Goal: Information Seeking & Learning: Learn about a topic

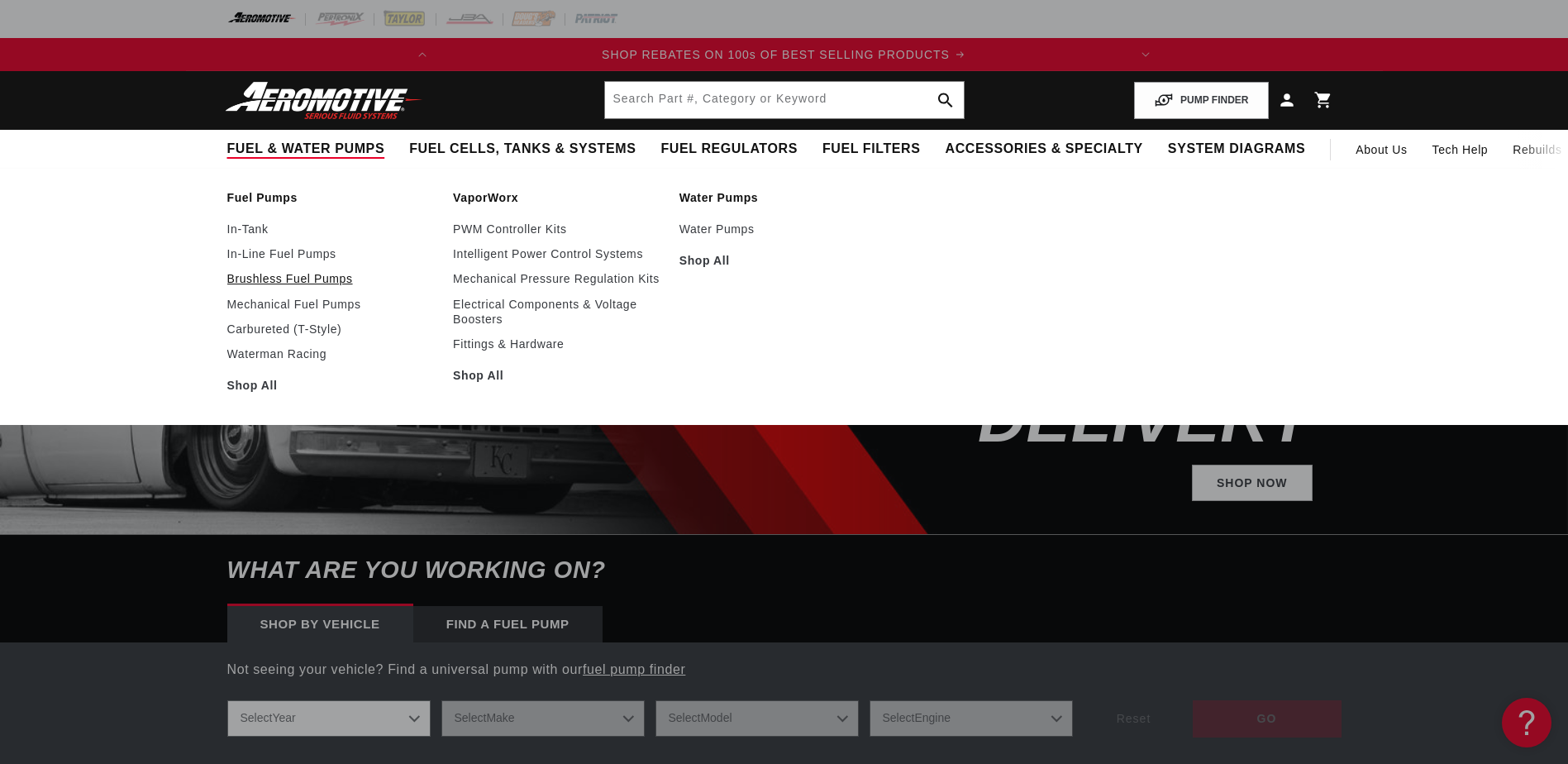
click at [259, 277] on link "Brushless Fuel Pumps" at bounding box center [332, 279] width 210 height 15
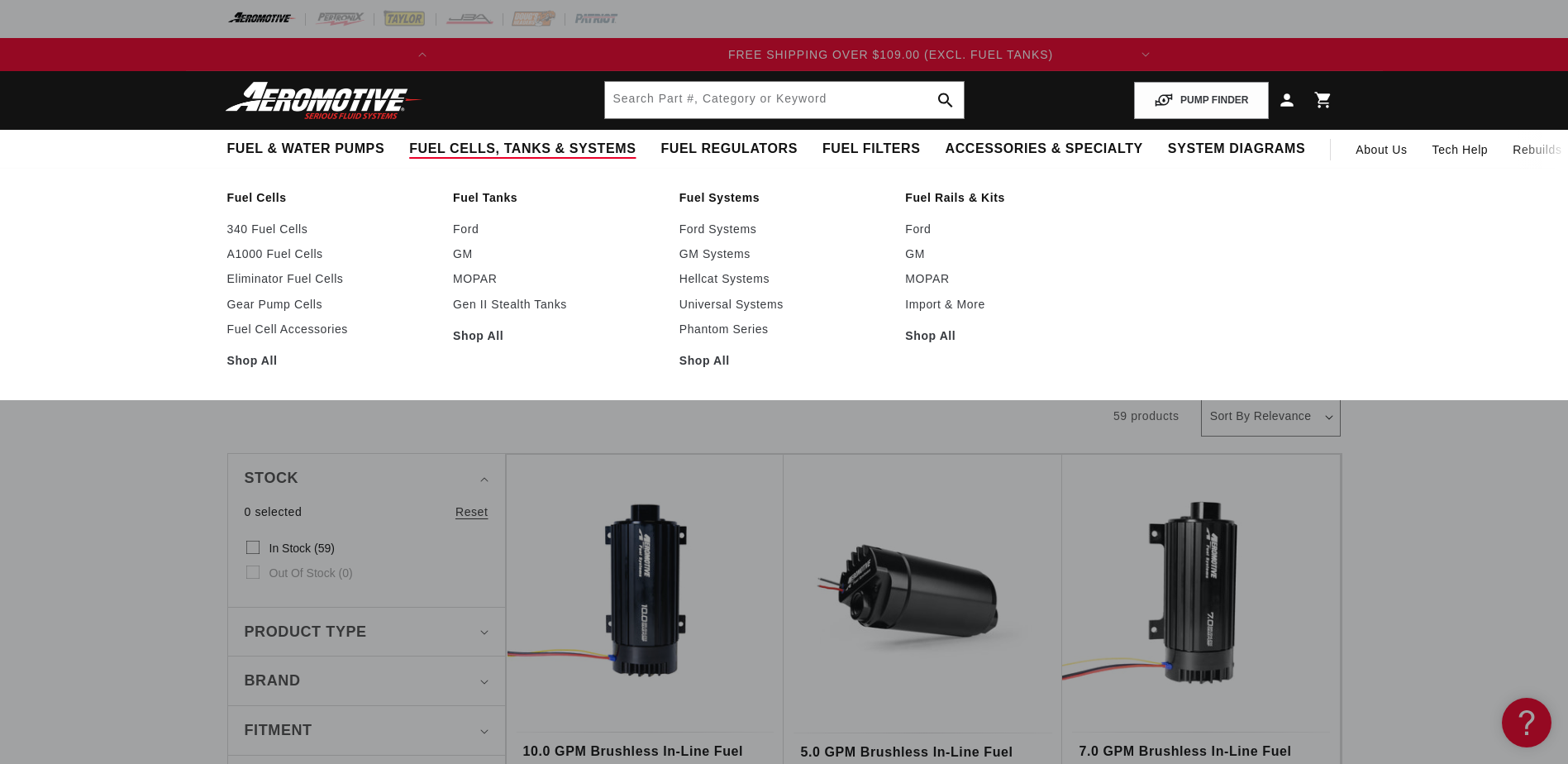
scroll to position [0, 689]
click at [298, 304] on link "Gear Pump Cells" at bounding box center [332, 304] width 210 height 15
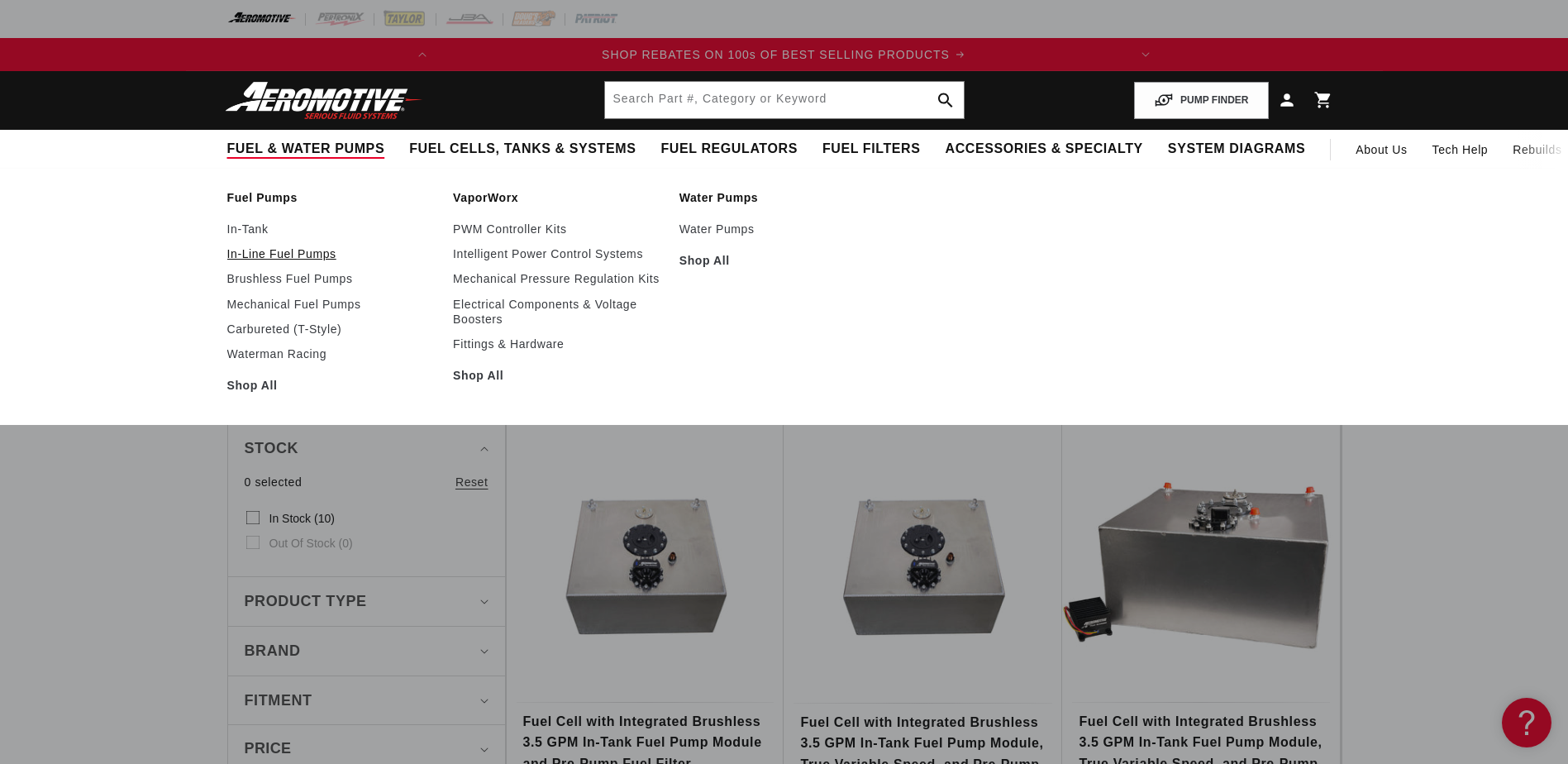
click at [289, 249] on link "In-Line Fuel Pumps" at bounding box center [332, 254] width 210 height 15
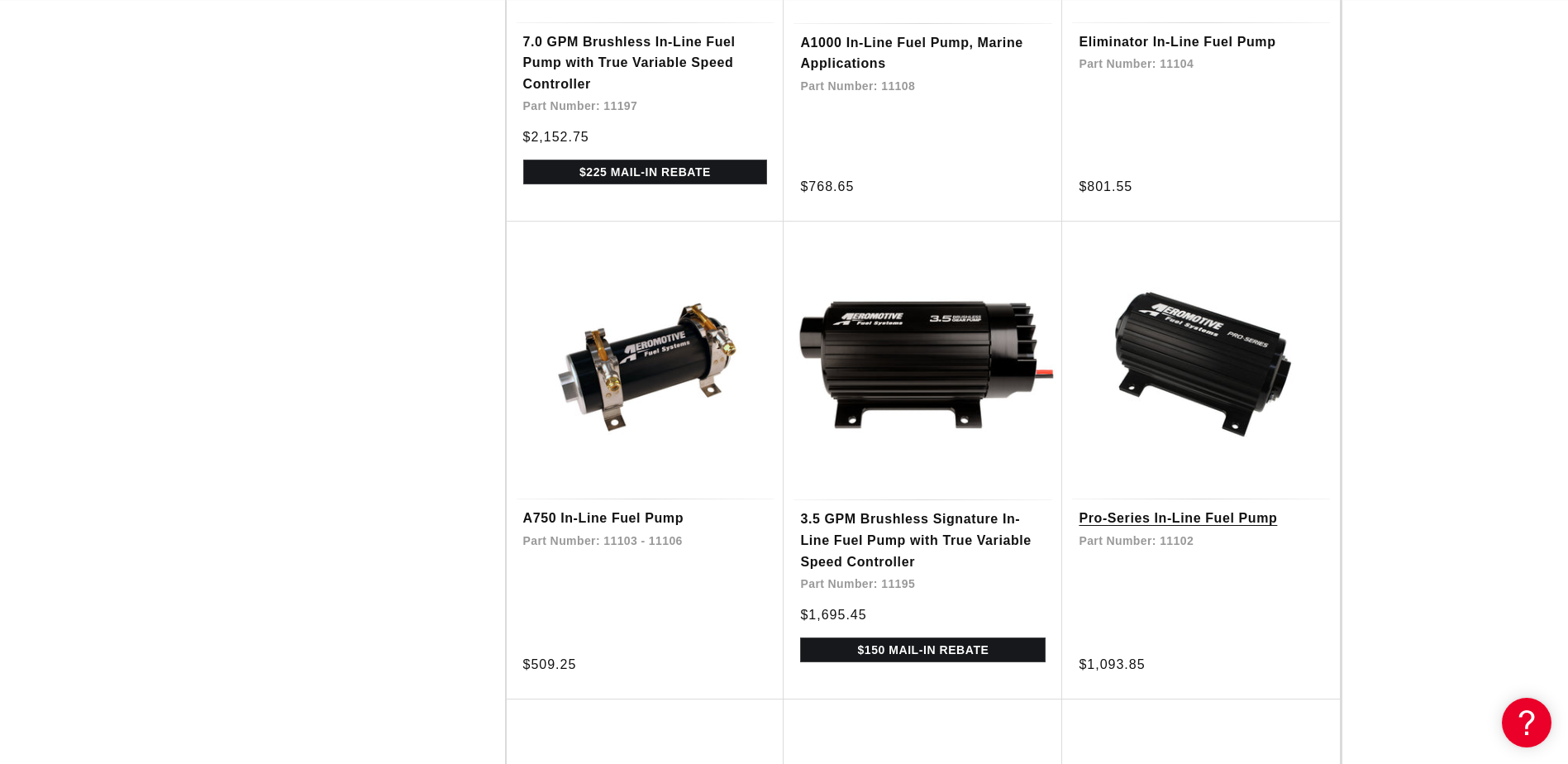
click at [1211, 507] on link "Pro-Series In-Line Fuel Pump" at bounding box center [1200, 518] width 245 height 22
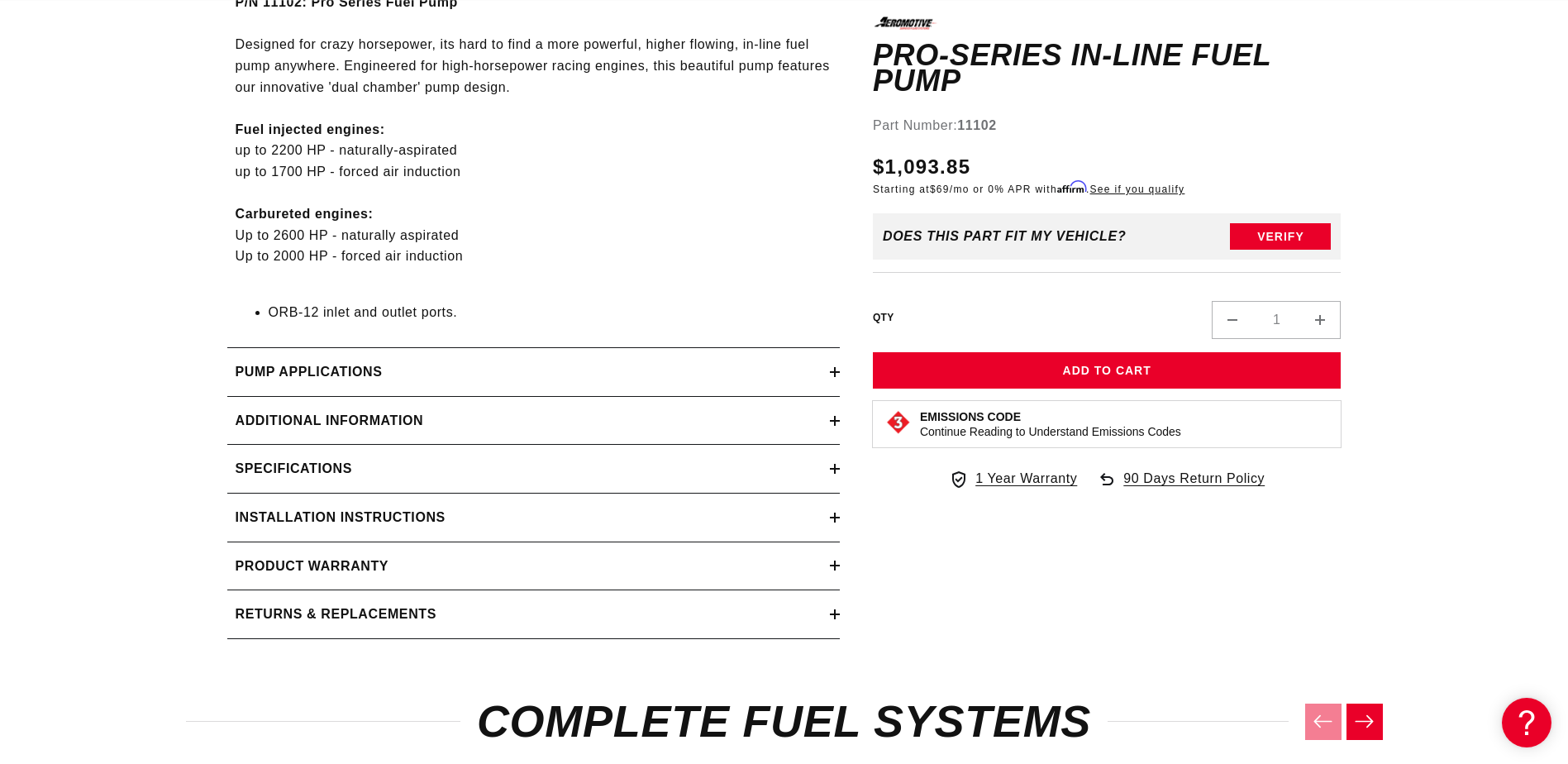
scroll to position [910, 0]
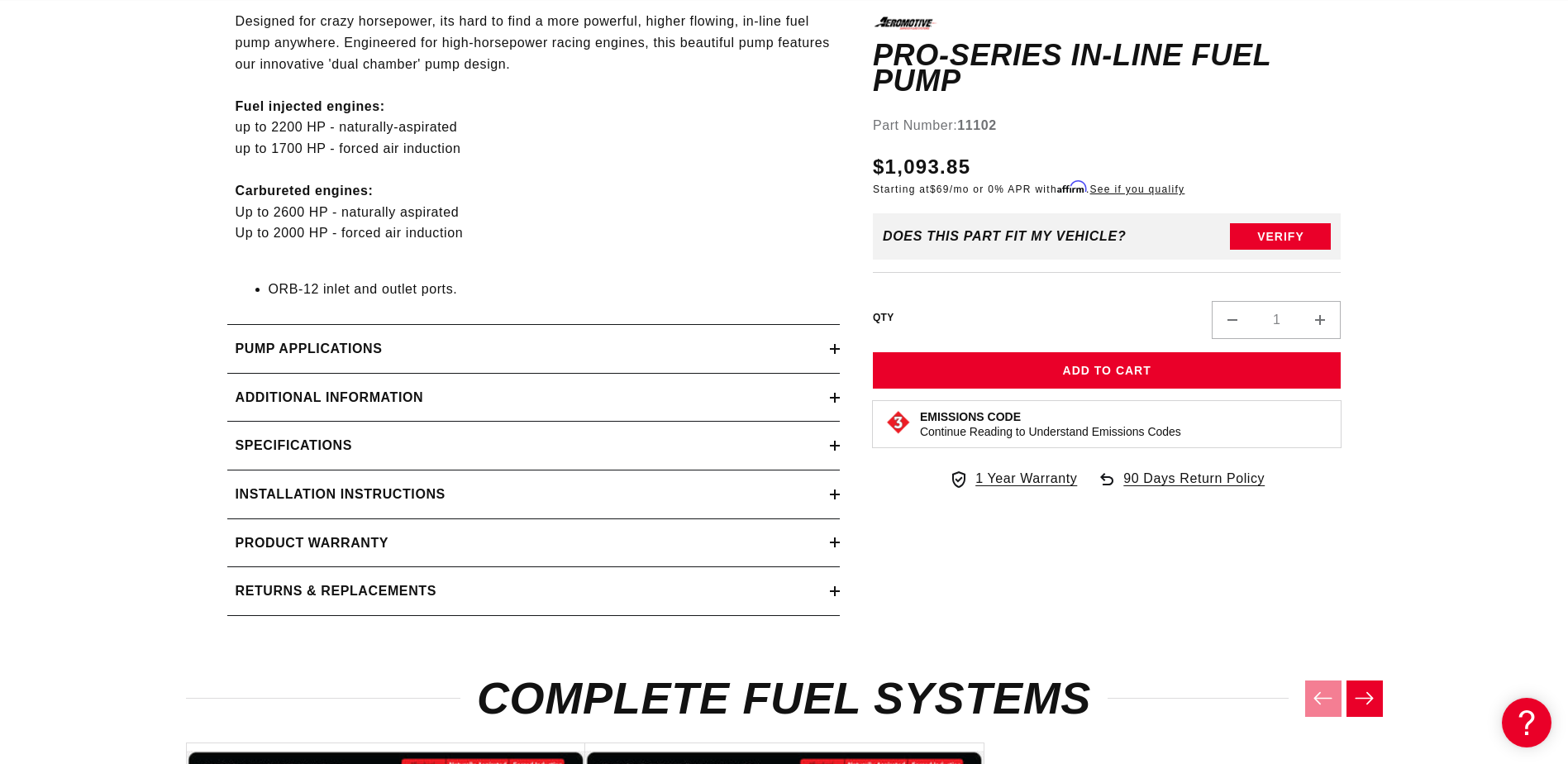
click at [479, 353] on div "Pump Applications" at bounding box center [528, 349] width 602 height 22
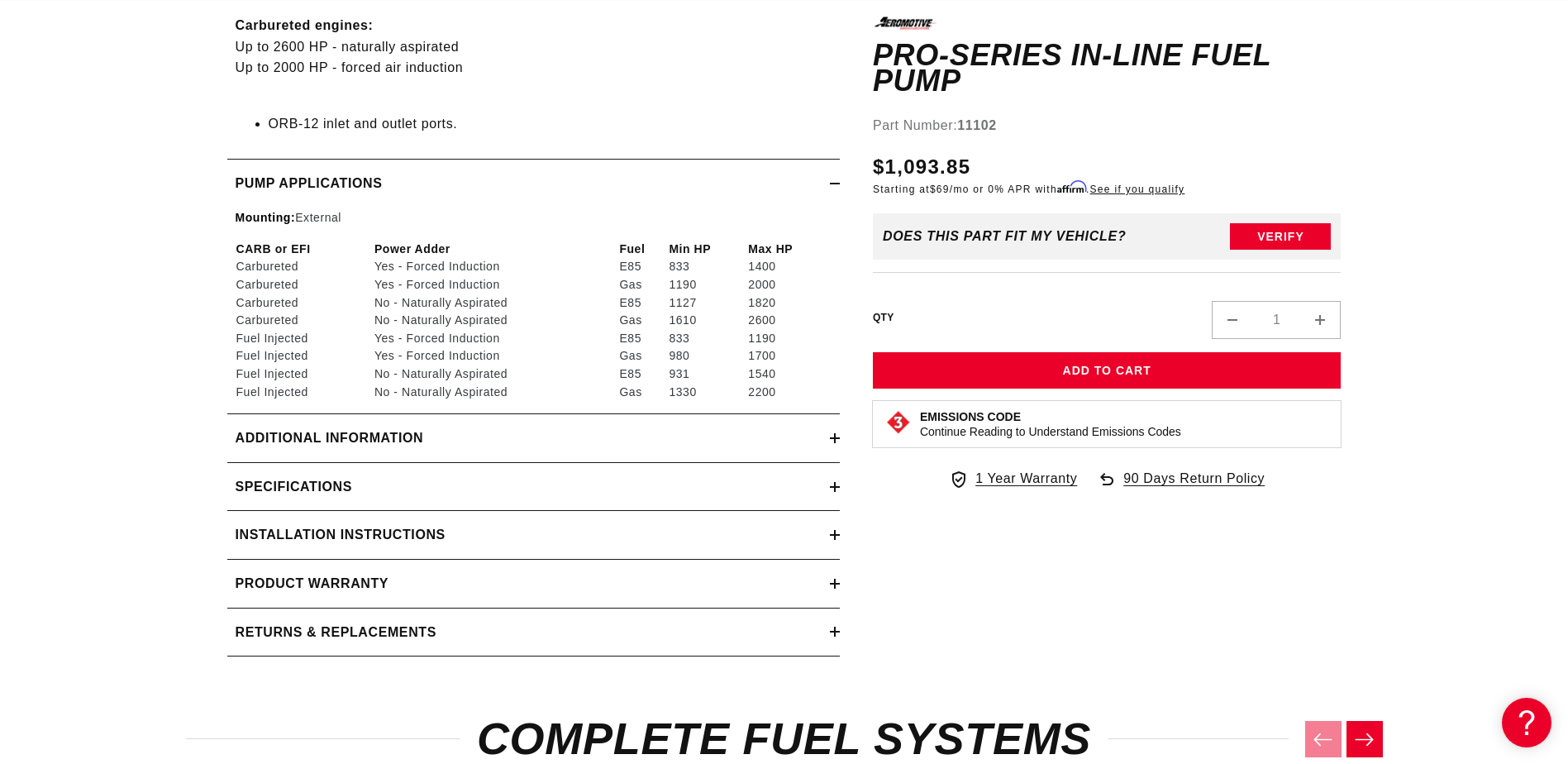
scroll to position [0, 0]
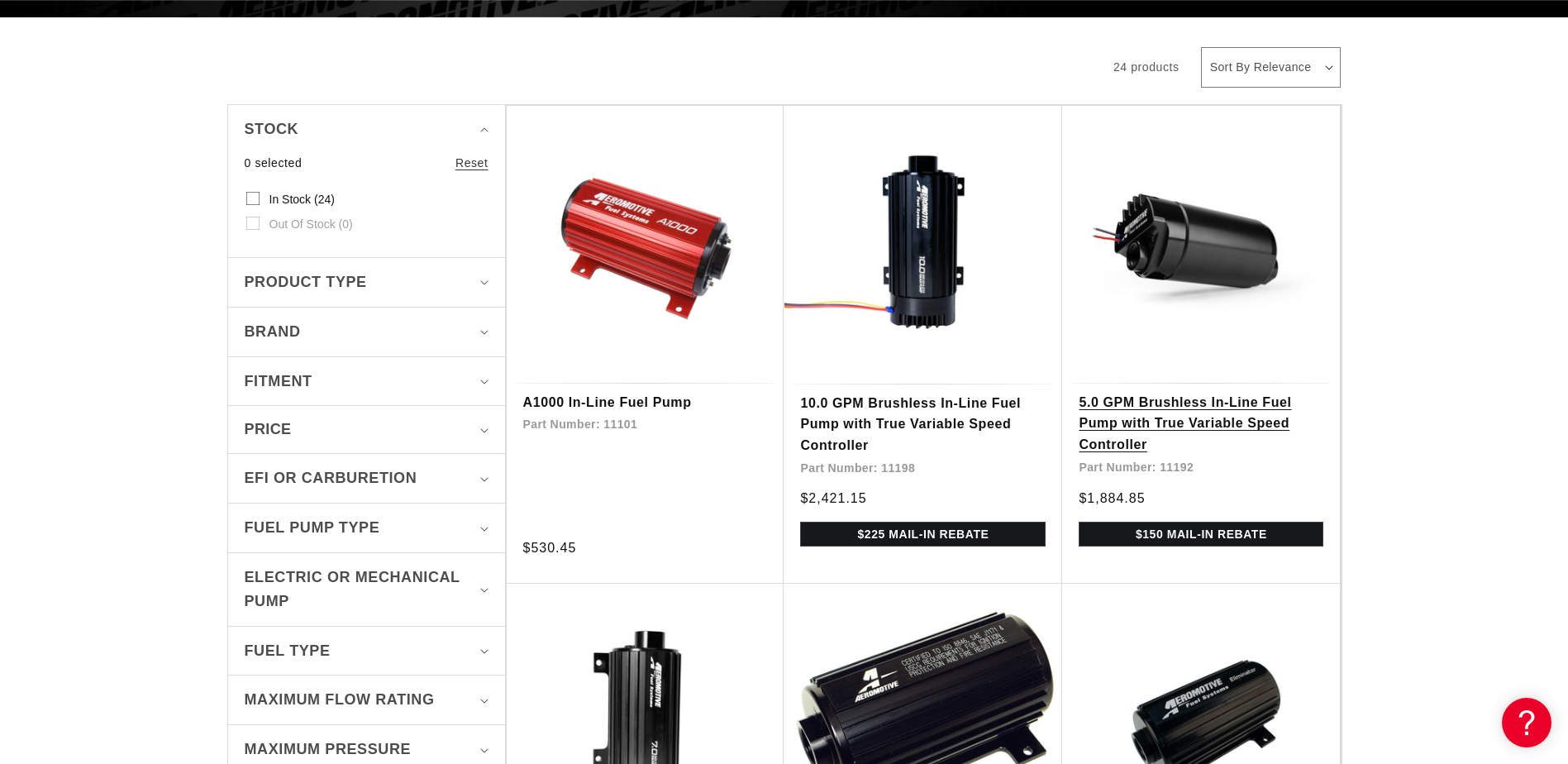
scroll to position [331, 0]
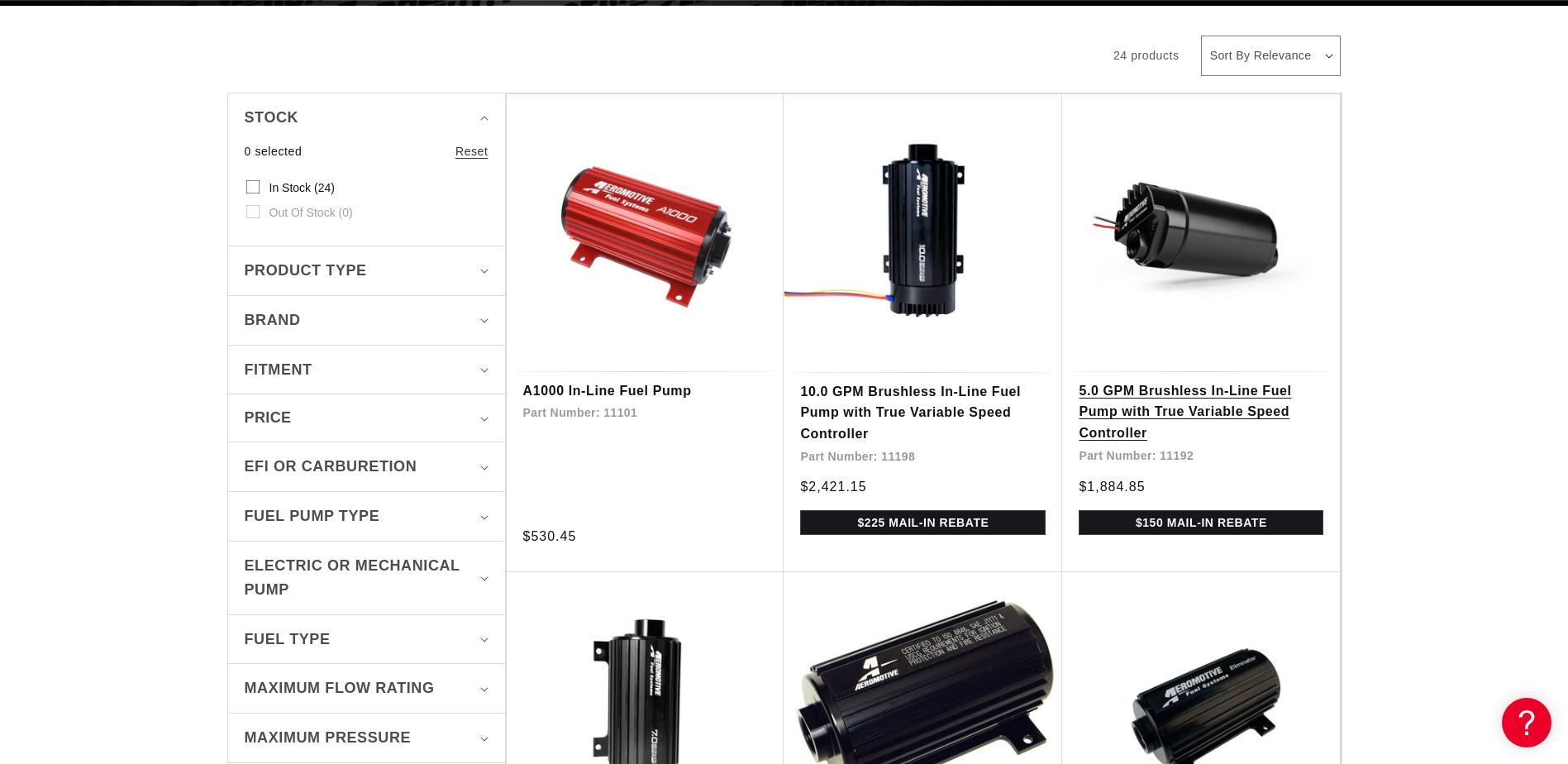
click at [1209, 396] on link "5.0 GPM Brushless In-Line Fuel Pump with True Variable Speed Controller" at bounding box center [1200, 412] width 245 height 64
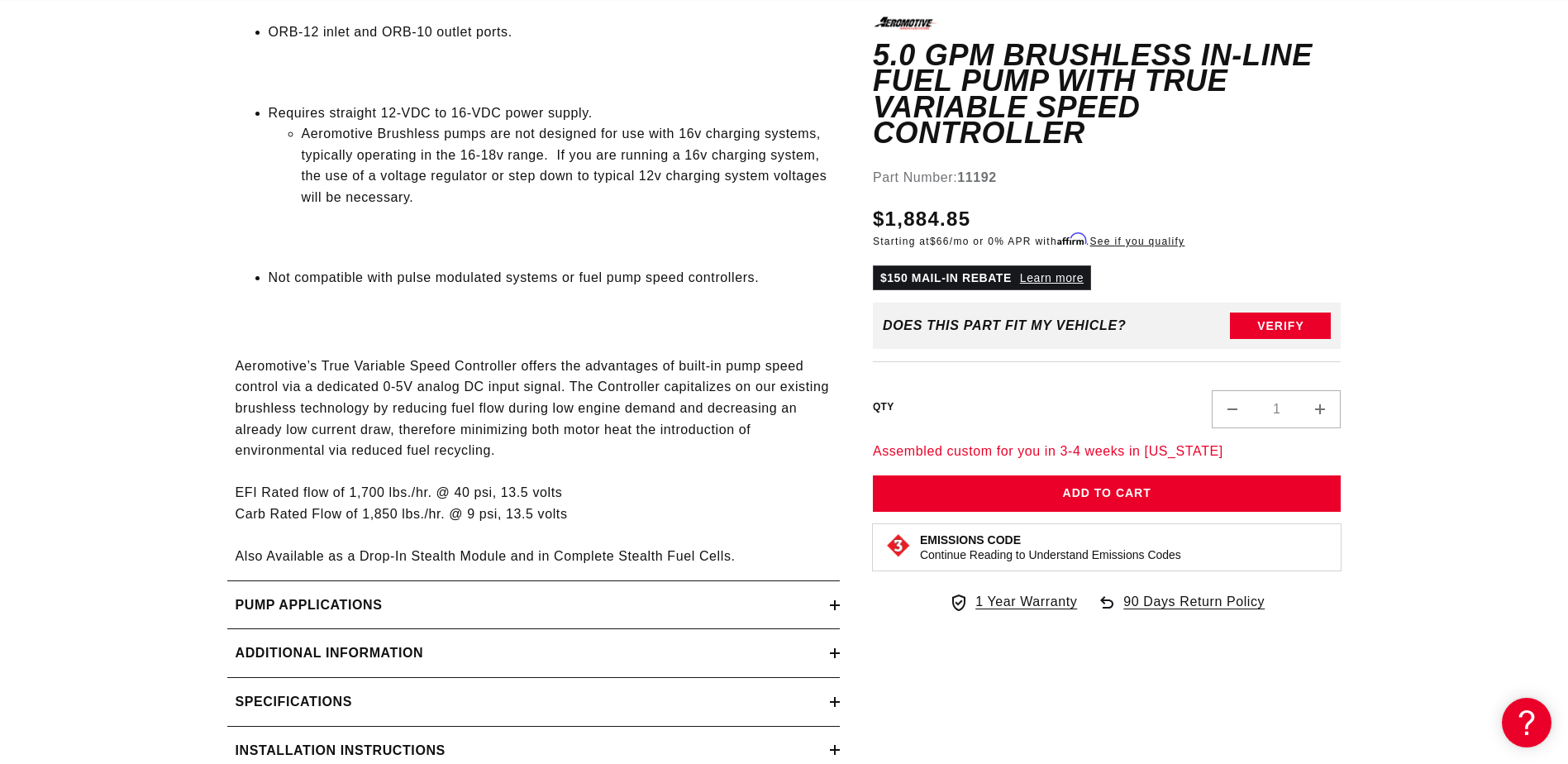
scroll to position [2454, 0]
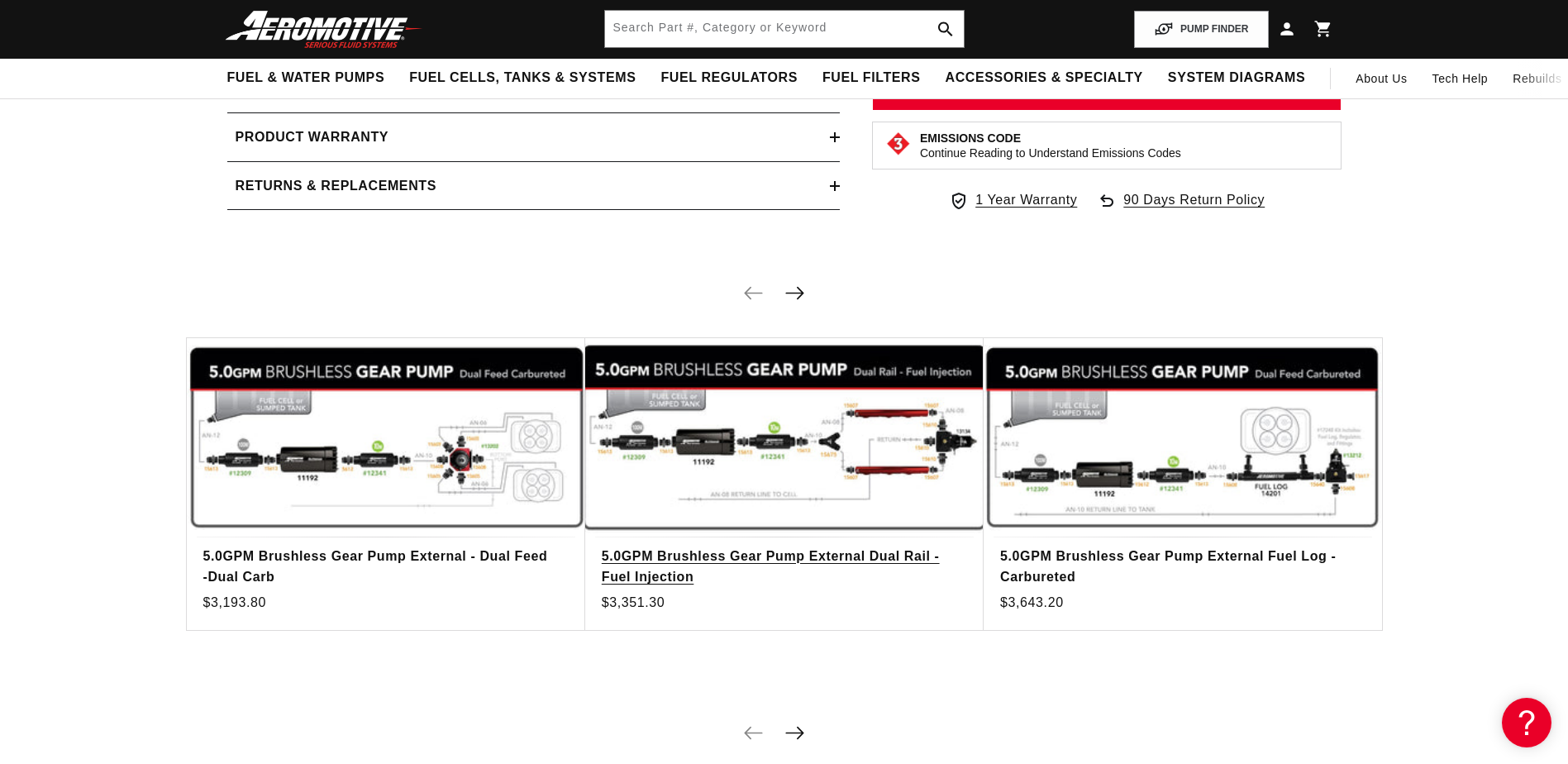
click at [928, 546] on link "5.0GPM Brushless Gear Pump External Dual Rail - Fuel Injection" at bounding box center [776, 567] width 349 height 42
